Goal: Information Seeking & Learning: Check status

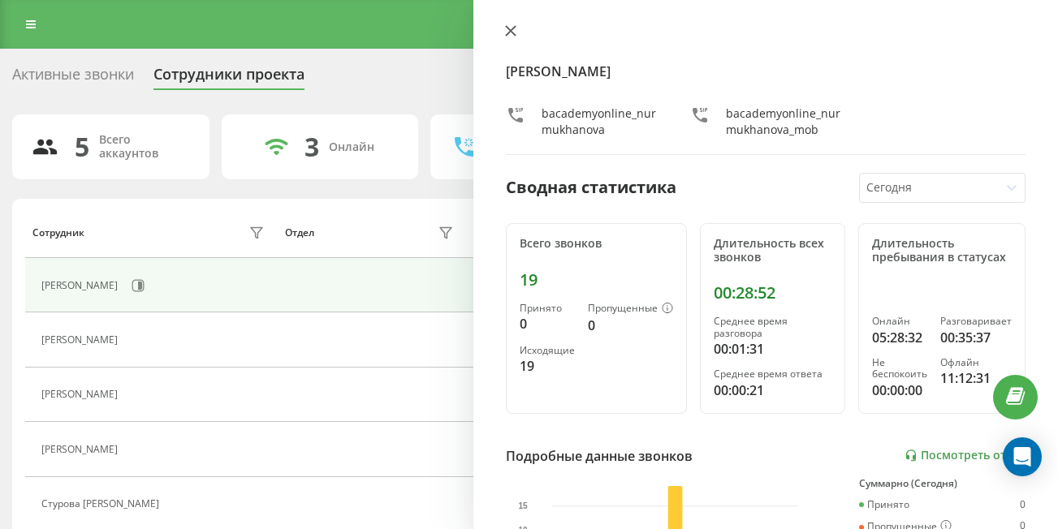
click at [510, 28] on icon at bounding box center [510, 30] width 11 height 11
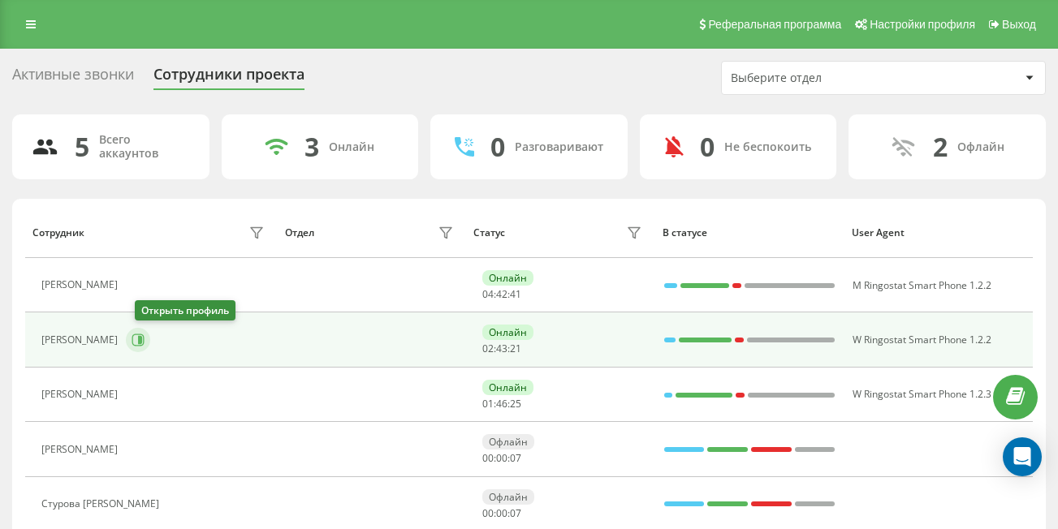
click at [142, 341] on icon at bounding box center [138, 340] width 12 height 12
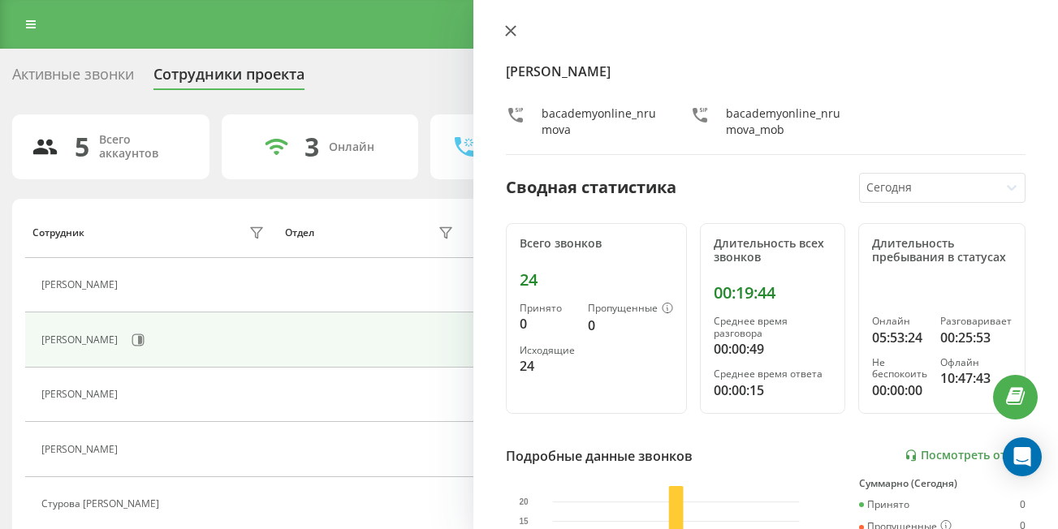
click at [510, 30] on icon at bounding box center [511, 31] width 10 height 10
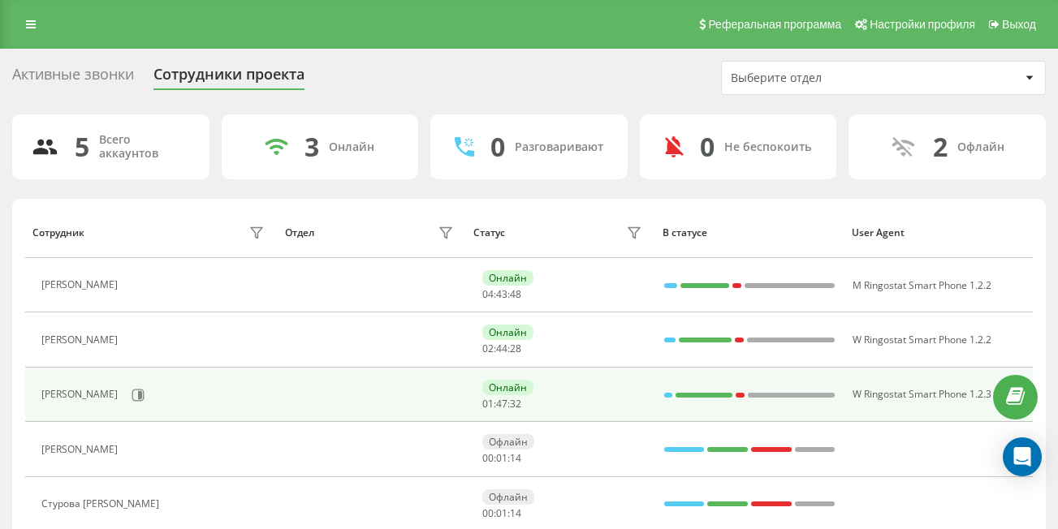
click at [165, 408] on div "[PERSON_NAME]" at bounding box center [154, 396] width 226 height 28
click at [150, 403] on button at bounding box center [138, 395] width 24 height 24
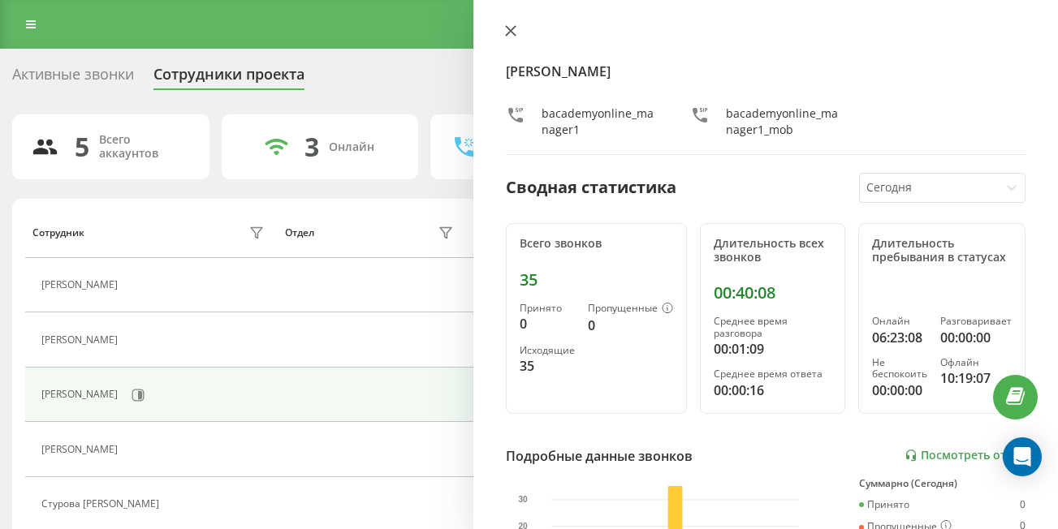
click at [511, 32] on icon at bounding box center [511, 31] width 10 height 10
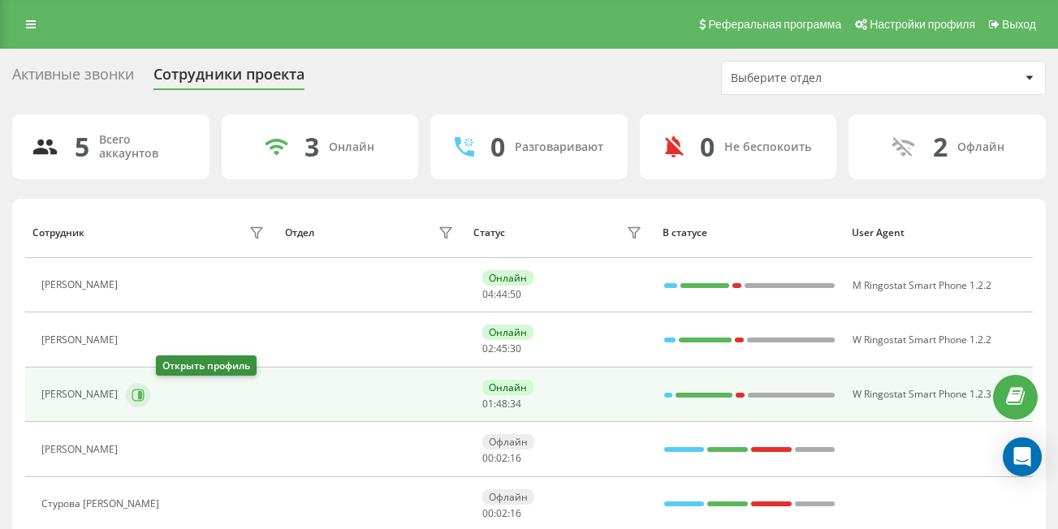
click at [142, 392] on icon at bounding box center [140, 394] width 4 height 8
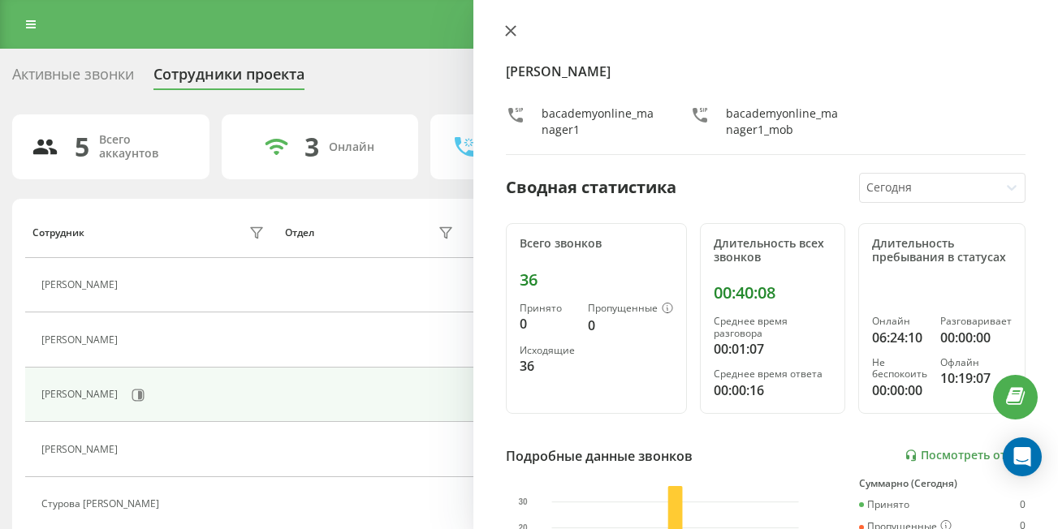
click at [505, 30] on icon at bounding box center [510, 30] width 11 height 11
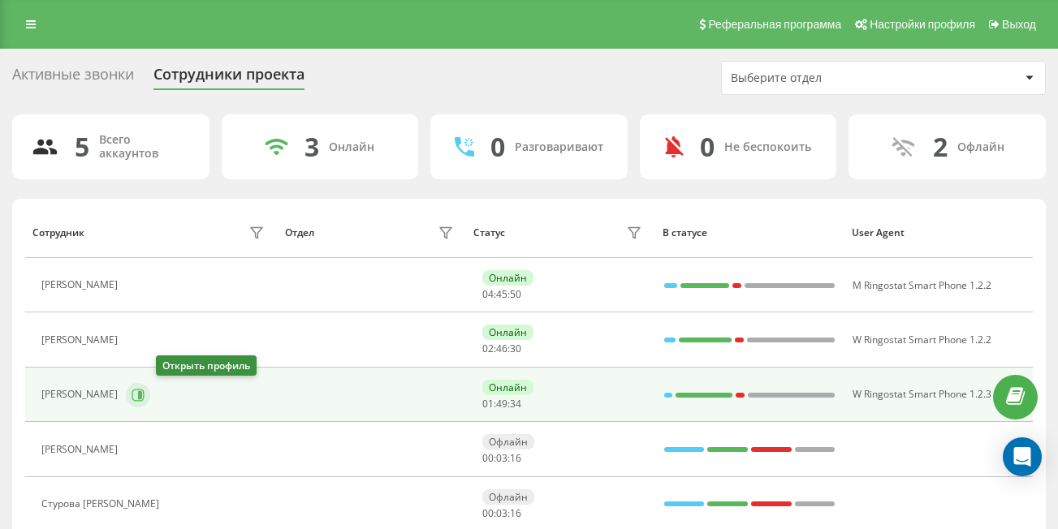
click at [142, 395] on icon at bounding box center [140, 394] width 4 height 8
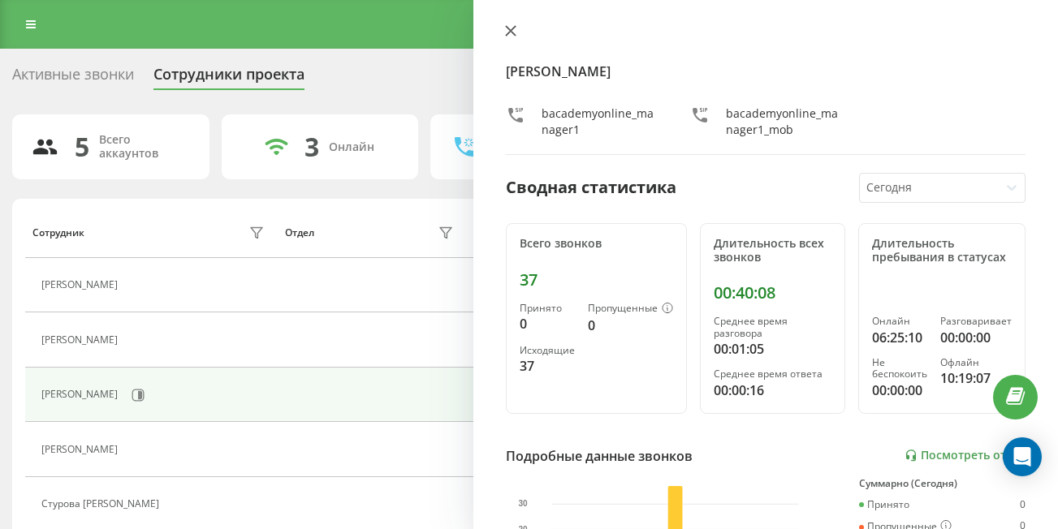
click at [508, 32] on icon at bounding box center [510, 30] width 11 height 11
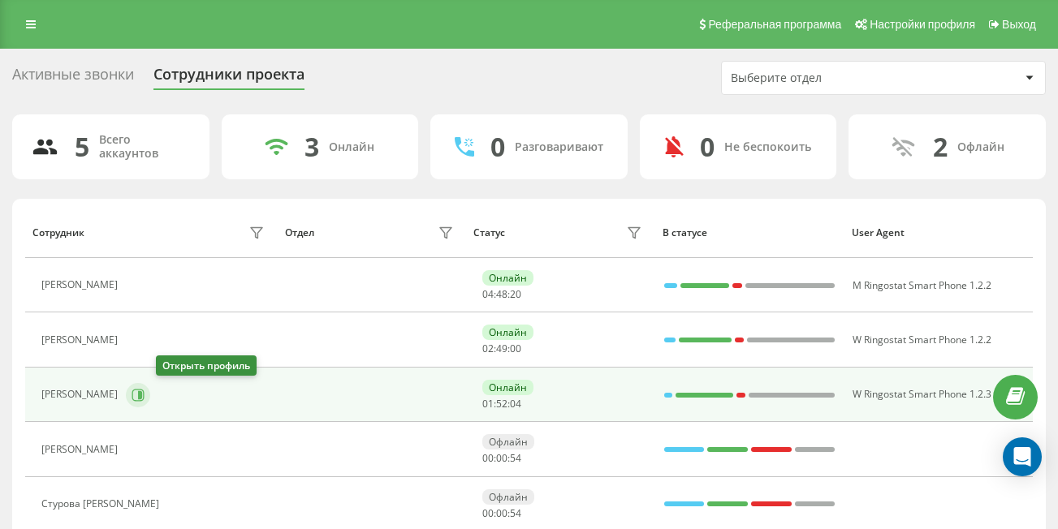
click at [142, 399] on icon at bounding box center [140, 394] width 4 height 8
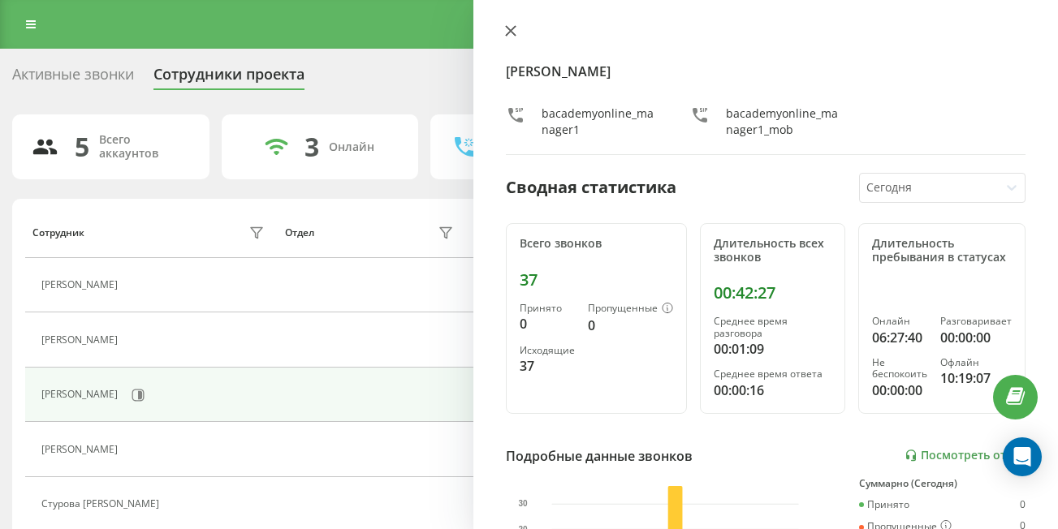
click at [505, 27] on icon at bounding box center [510, 30] width 11 height 11
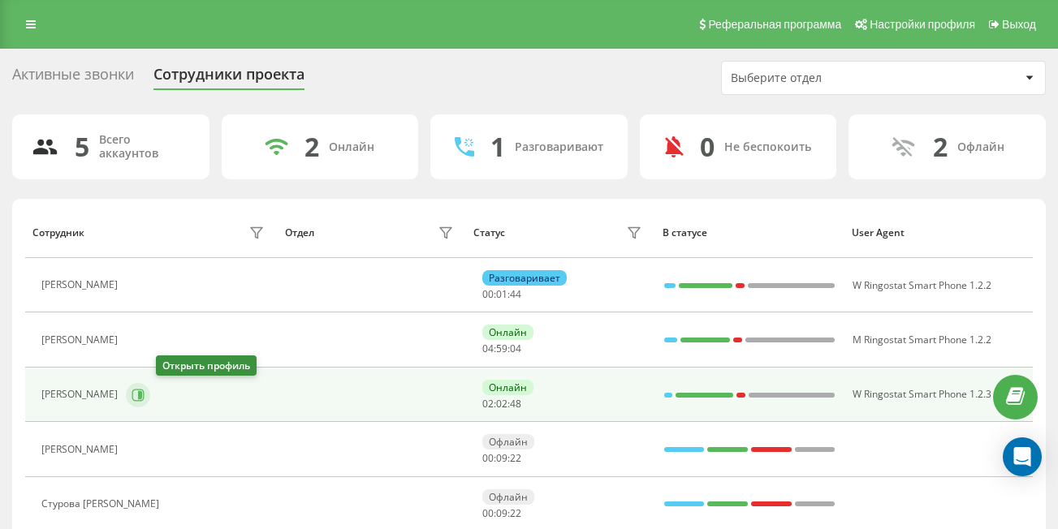
click at [145, 391] on icon at bounding box center [138, 395] width 13 height 13
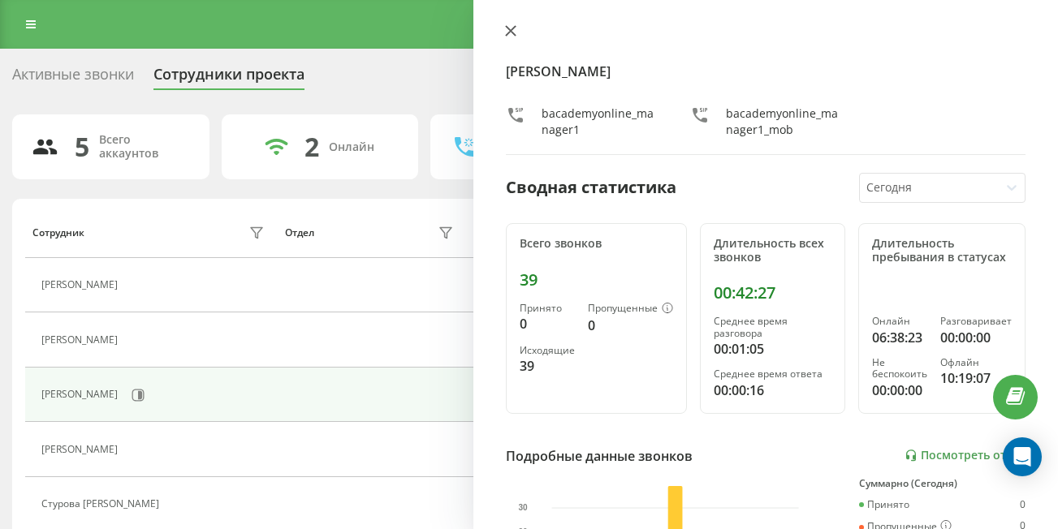
click at [507, 32] on icon at bounding box center [510, 30] width 11 height 11
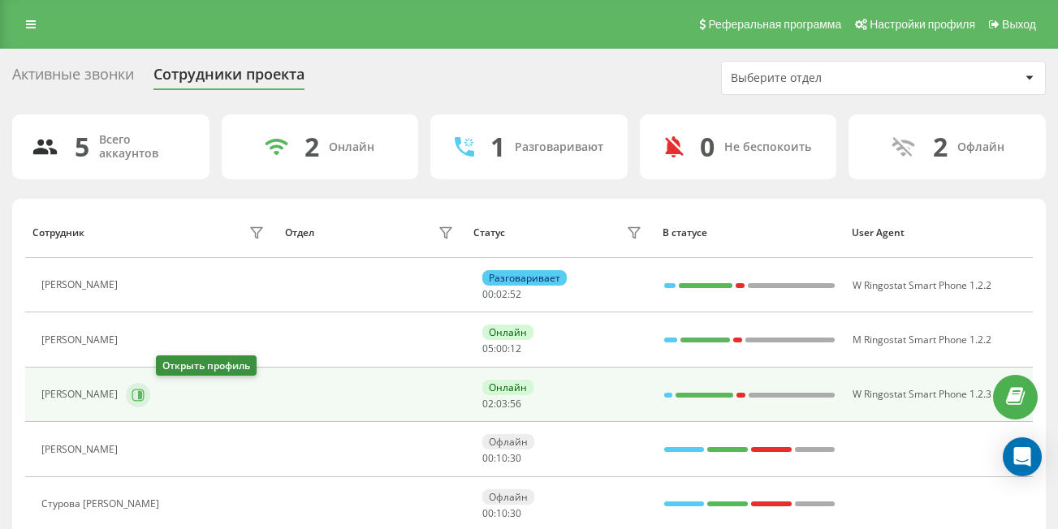
click at [145, 389] on icon at bounding box center [138, 395] width 13 height 13
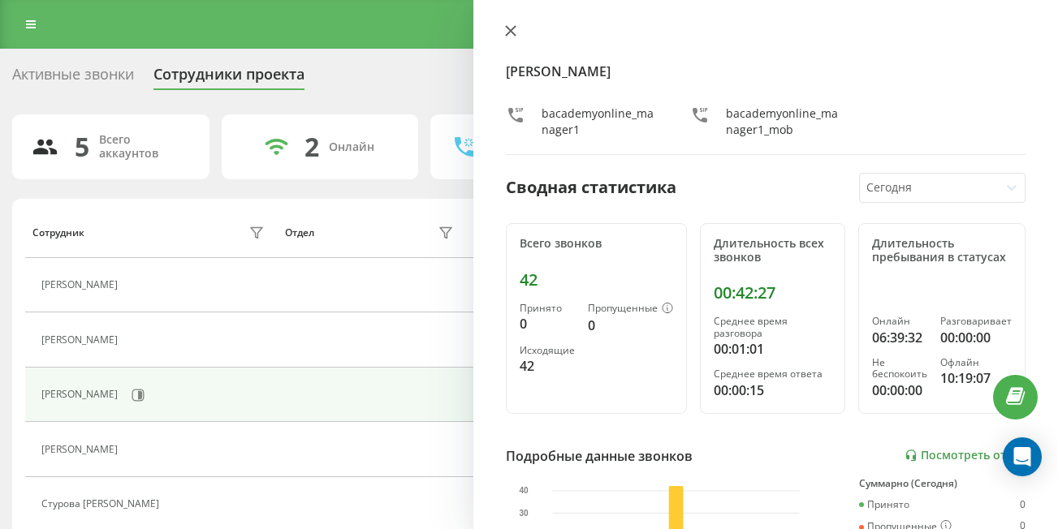
click at [506, 26] on icon at bounding box center [511, 31] width 10 height 10
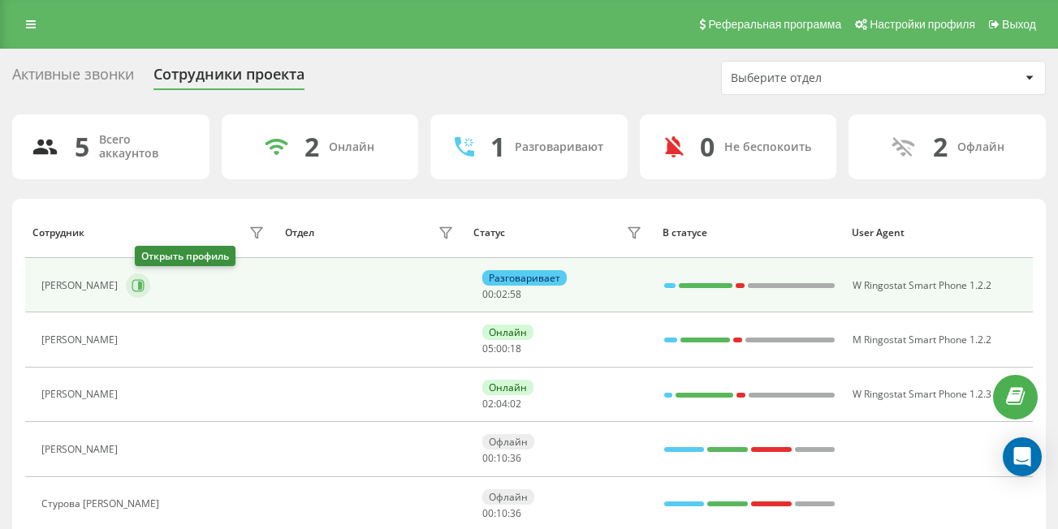
click at [142, 287] on icon at bounding box center [140, 286] width 4 height 8
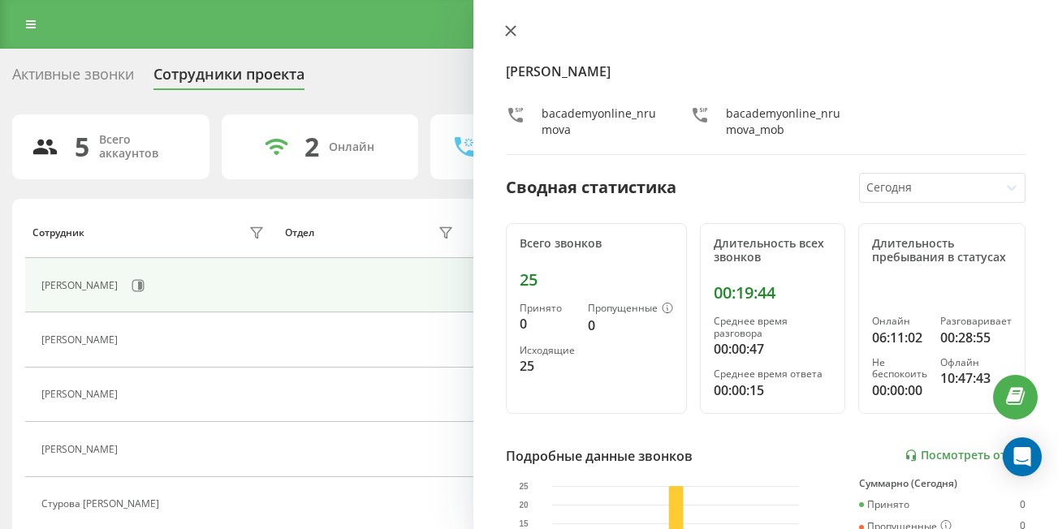
click at [516, 32] on icon at bounding box center [510, 30] width 11 height 11
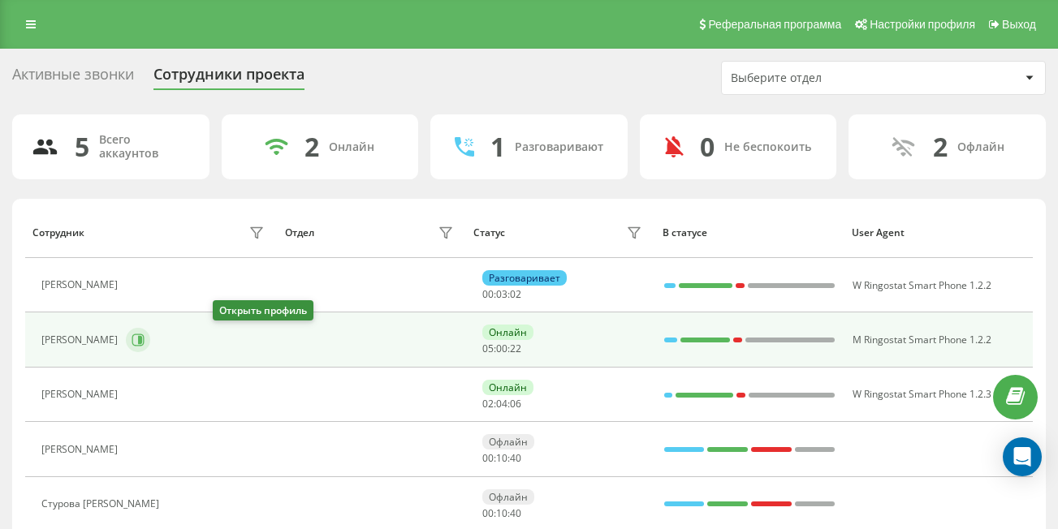
click at [142, 340] on icon at bounding box center [140, 340] width 4 height 8
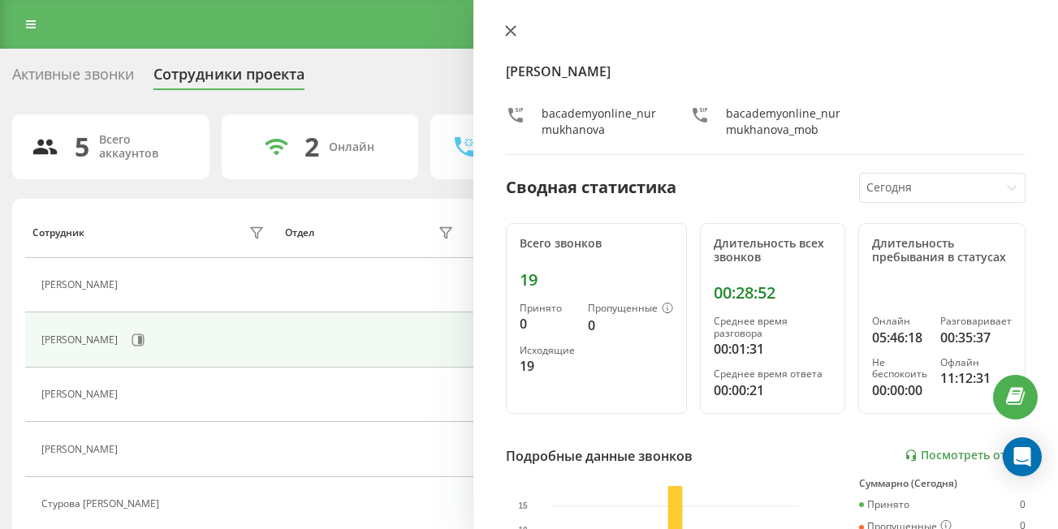
click at [507, 25] on icon at bounding box center [510, 30] width 11 height 11
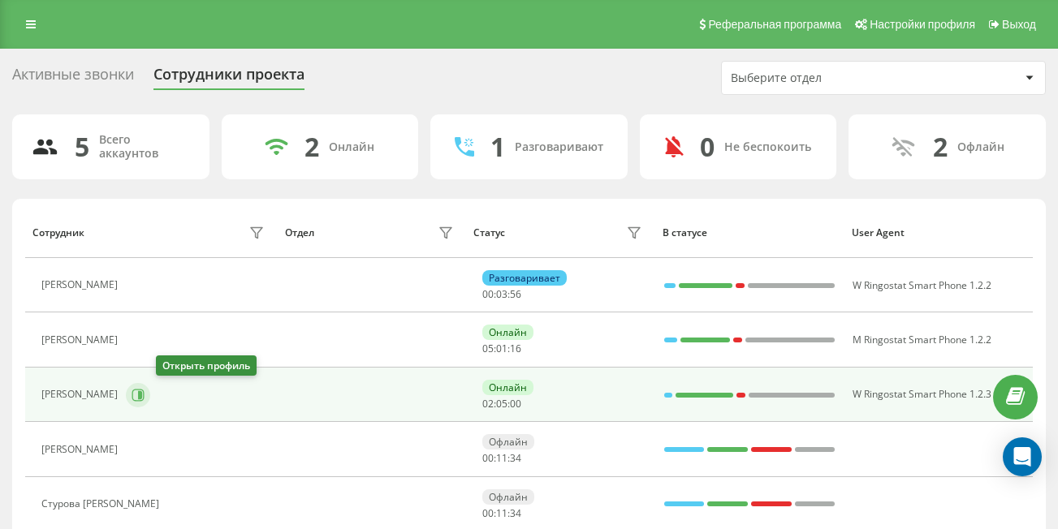
click at [142, 398] on icon at bounding box center [140, 394] width 4 height 8
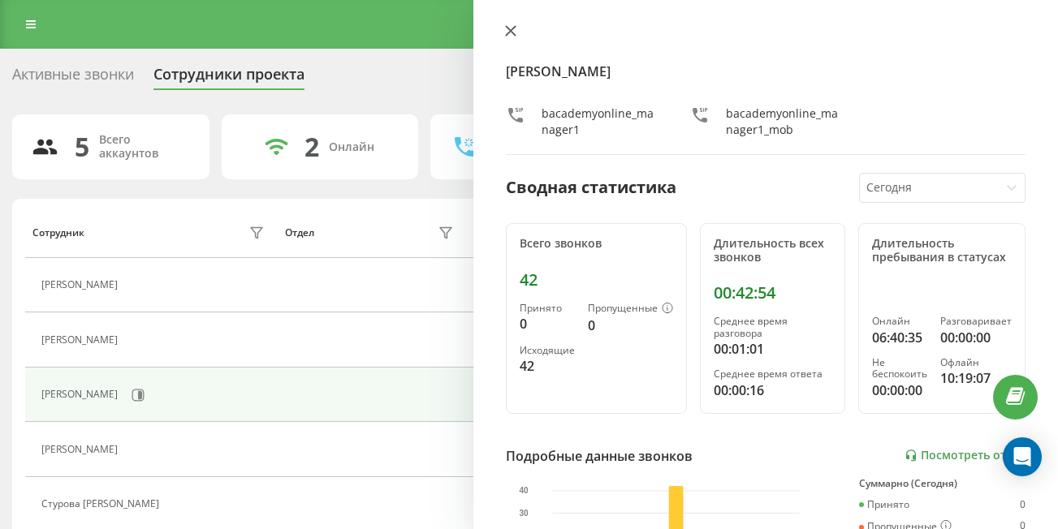
click at [512, 35] on icon at bounding box center [510, 30] width 11 height 11
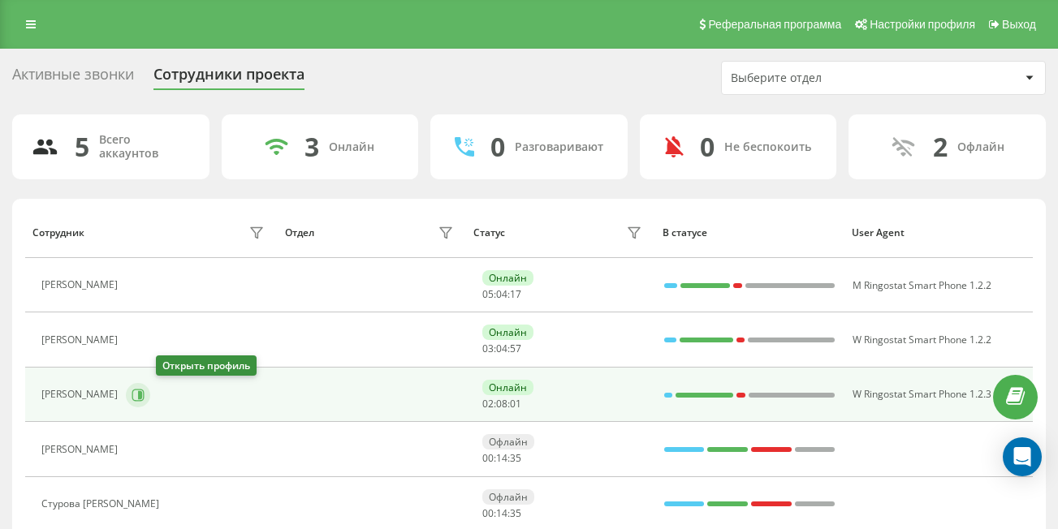
click at [145, 391] on icon at bounding box center [138, 395] width 13 height 13
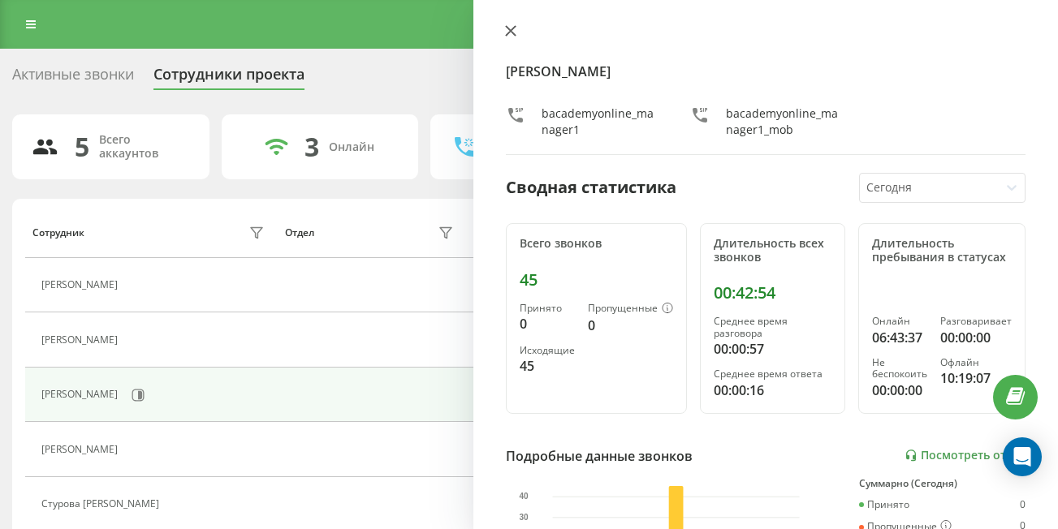
click at [508, 26] on icon at bounding box center [510, 30] width 11 height 11
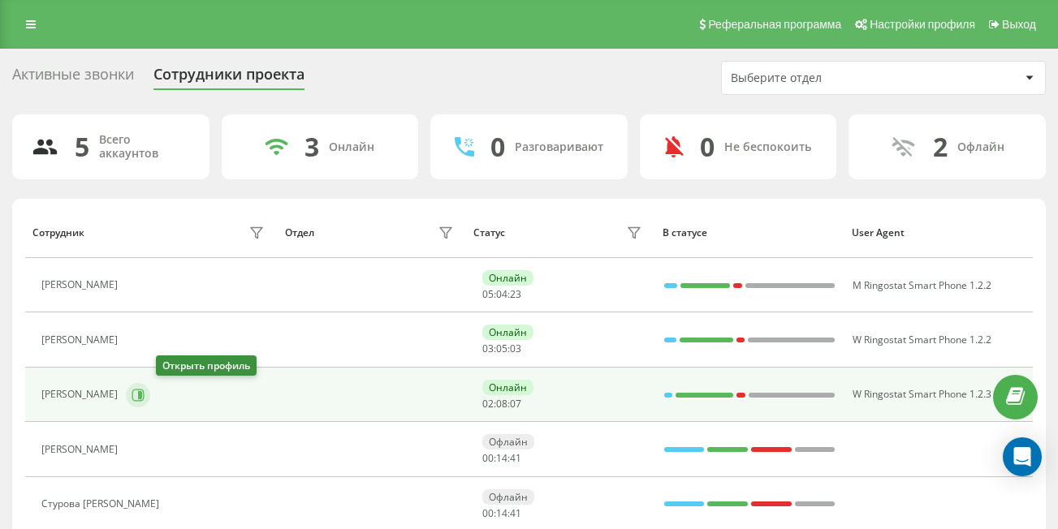
click at [145, 399] on icon at bounding box center [138, 395] width 13 height 13
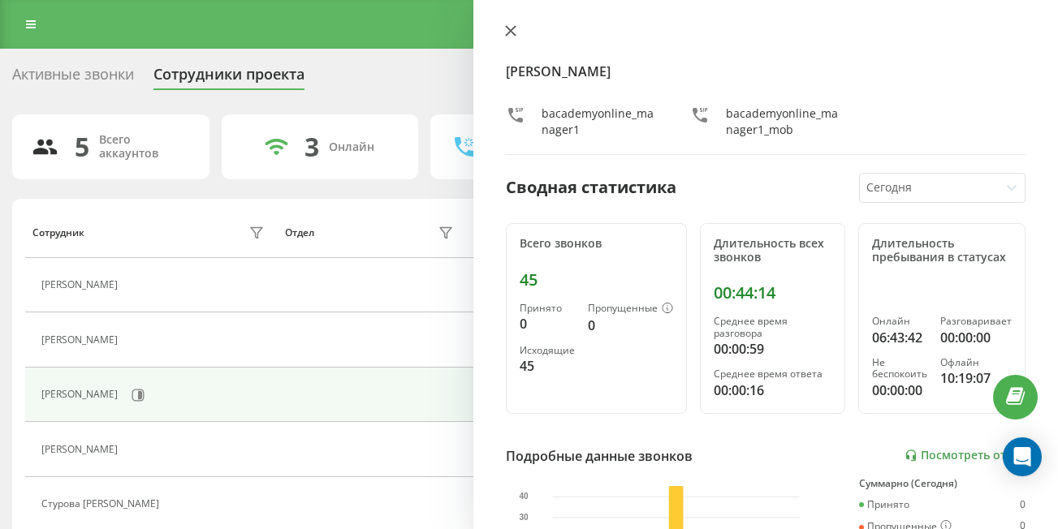
click at [510, 40] on button at bounding box center [510, 31] width 21 height 15
